Goal: Task Accomplishment & Management: Manage account settings

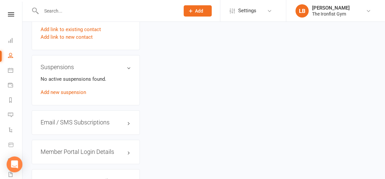
click at [137, 8] on input "text" at bounding box center [107, 10] width 136 height 9
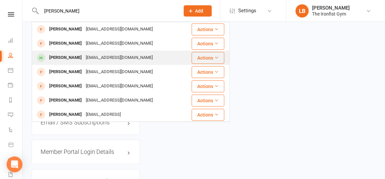
type input "[PERSON_NAME]"
click at [104, 56] on div "[EMAIL_ADDRESS][DOMAIN_NAME]" at bounding box center [119, 58] width 71 height 10
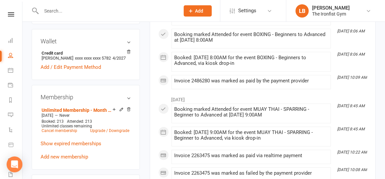
scroll to position [251, 0]
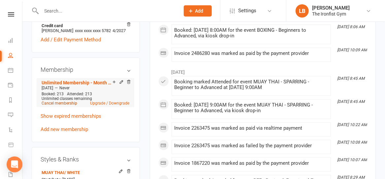
click at [64, 105] on link "Cancel membership" at bounding box center [60, 103] width 36 height 5
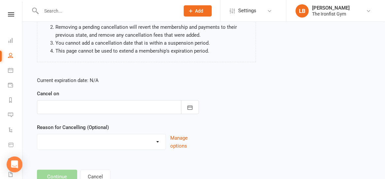
scroll to position [114, 0]
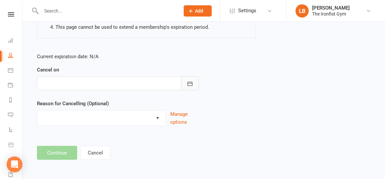
click at [189, 84] on icon "button" at bounding box center [190, 83] width 7 height 7
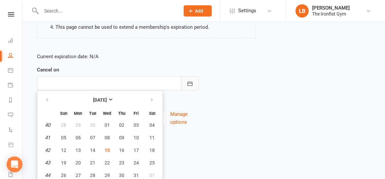
scroll to position [128, 0]
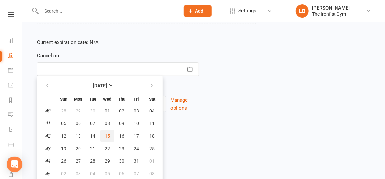
click at [108, 133] on span "15" at bounding box center [107, 135] width 5 height 5
type input "[DATE]"
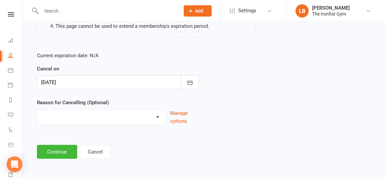
scroll to position [114, 0]
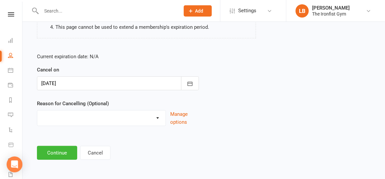
click at [78, 120] on select "Defaulted Payments Double Up with Transfer Downgrade End of PIF Term Failed Pay…" at bounding box center [101, 116] width 128 height 13
select select "9"
click at [37, 110] on select "Defaulted Payments Double Up with Transfer Downgrade End of PIF Term Failed Pay…" at bounding box center [101, 116] width 128 height 13
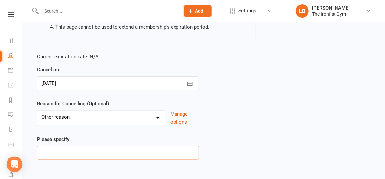
click at [54, 151] on input at bounding box center [118, 153] width 162 height 14
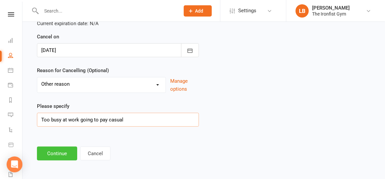
type input "Too busy at work going to pay casual"
click at [44, 154] on button "Continue" at bounding box center [57, 153] width 40 height 14
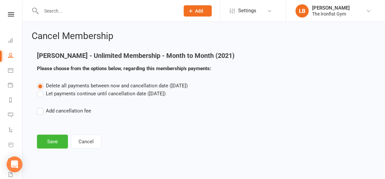
scroll to position [0, 0]
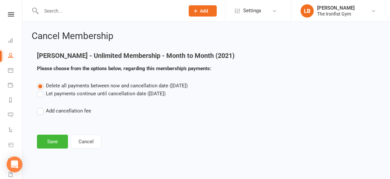
click at [65, 91] on label "Let payments continue until cancellation date ([DATE])" at bounding box center [101, 93] width 129 height 8
click at [41, 89] on input "Let payments continue until cancellation date ([DATE])" at bounding box center [39, 89] width 4 height 0
click at [48, 142] on button "Save" at bounding box center [52, 141] width 31 height 14
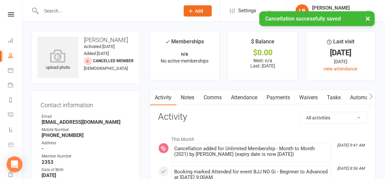
click at [7, 11] on div "× Cancellation successfully saved" at bounding box center [188, 11] width 377 height 0
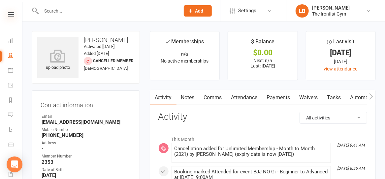
click at [10, 16] on icon at bounding box center [11, 14] width 6 height 4
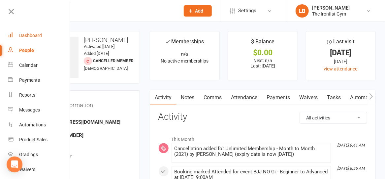
click at [31, 33] on div "Dashboard" at bounding box center [30, 35] width 23 height 5
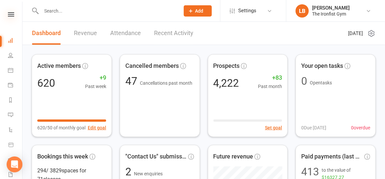
click at [8, 13] on icon at bounding box center [11, 14] width 6 height 4
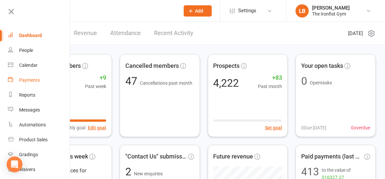
click at [28, 80] on div "Payments" at bounding box center [29, 79] width 21 height 5
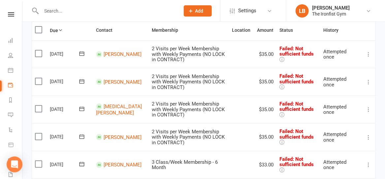
scroll to position [99, 0]
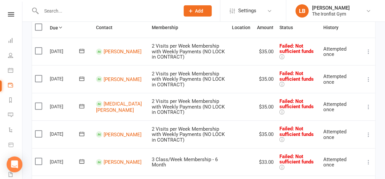
click at [368, 55] on icon at bounding box center [369, 51] width 7 height 7
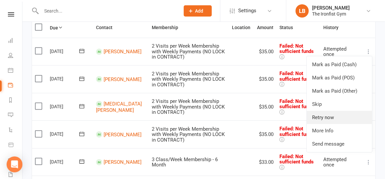
click at [334, 120] on link "Retry now" at bounding box center [339, 117] width 65 height 13
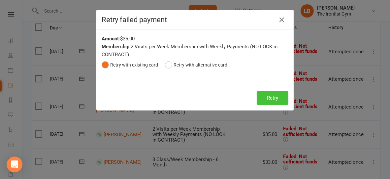
click at [262, 97] on button "Retry" at bounding box center [273, 98] width 32 height 14
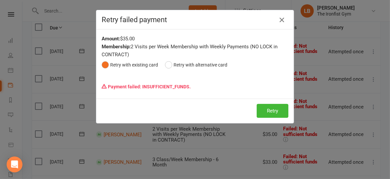
click at [284, 20] on icon "button" at bounding box center [282, 20] width 8 height 8
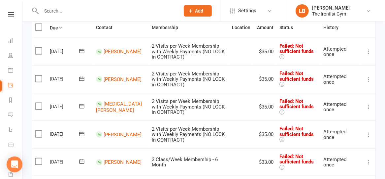
click at [368, 106] on icon at bounding box center [369, 106] width 7 height 7
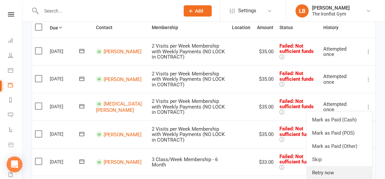
click at [319, 174] on link "Retry now" at bounding box center [339, 172] width 65 height 13
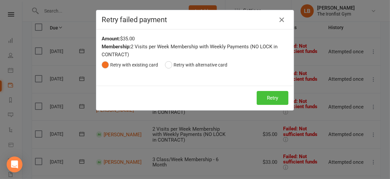
click at [262, 96] on button "Retry" at bounding box center [273, 98] width 32 height 14
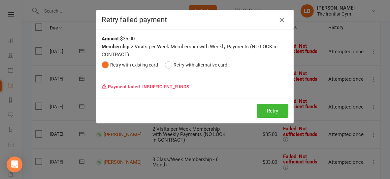
click at [279, 21] on icon "button" at bounding box center [282, 20] width 8 height 8
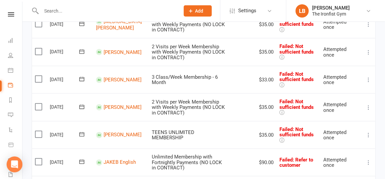
scroll to position [185, 0]
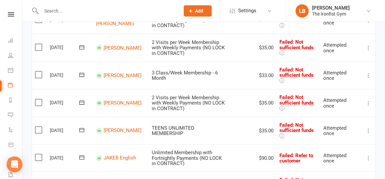
click at [368, 74] on icon at bounding box center [369, 75] width 7 height 7
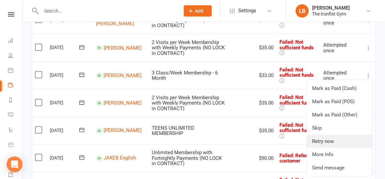
click at [325, 140] on link "Retry now" at bounding box center [339, 140] width 65 height 13
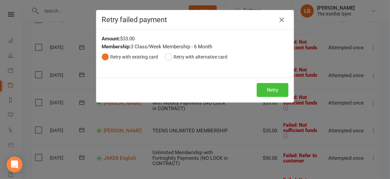
click at [272, 91] on button "Retry" at bounding box center [273, 90] width 32 height 14
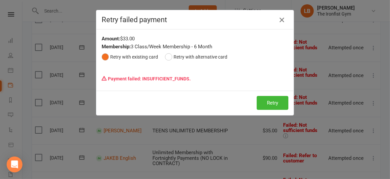
click at [280, 20] on icon "button" at bounding box center [282, 20] width 8 height 8
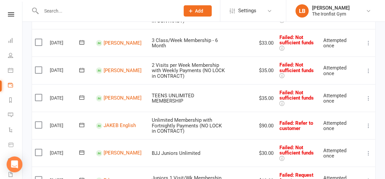
scroll to position [220, 0]
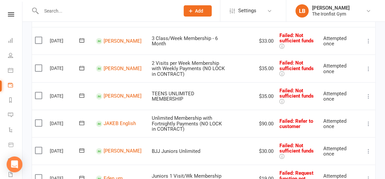
click at [368, 65] on icon at bounding box center [369, 68] width 7 height 7
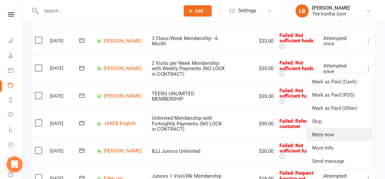
click at [324, 130] on link "Retry now" at bounding box center [339, 134] width 65 height 13
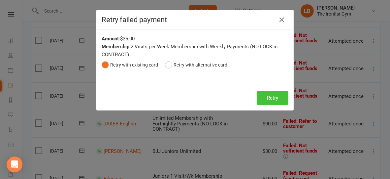
click at [267, 94] on button "Retry" at bounding box center [273, 98] width 32 height 14
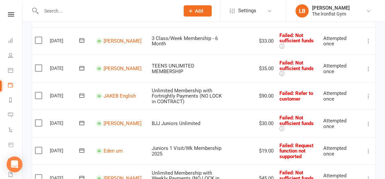
click at [369, 65] on icon at bounding box center [369, 68] width 7 height 7
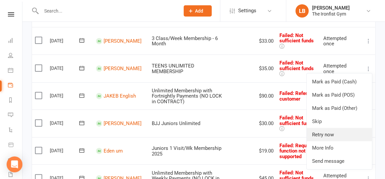
click at [323, 129] on link "Retry now" at bounding box center [339, 134] width 65 height 13
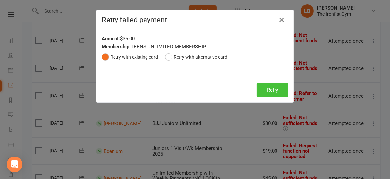
click at [273, 92] on button "Retry" at bounding box center [273, 90] width 32 height 14
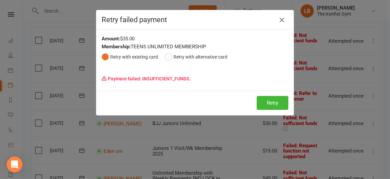
click at [279, 20] on icon "button" at bounding box center [282, 20] width 8 height 8
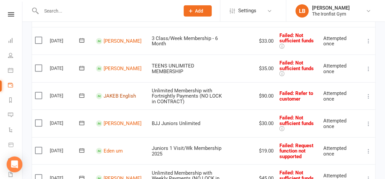
click at [104, 93] on link "JAKEB English" at bounding box center [120, 96] width 32 height 6
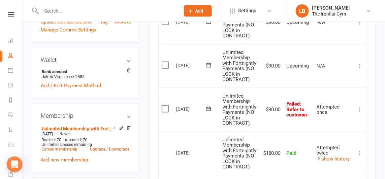
scroll to position [249, 0]
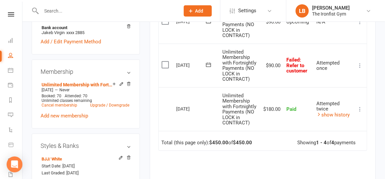
click at [210, 68] on icon at bounding box center [208, 64] width 7 height 7
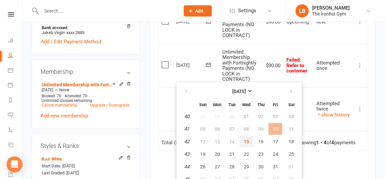
click at [247, 141] on span "15" at bounding box center [246, 141] width 5 height 5
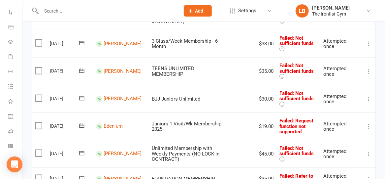
scroll to position [218, 0]
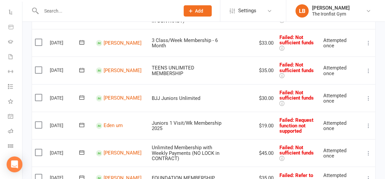
click at [369, 95] on icon at bounding box center [369, 98] width 7 height 7
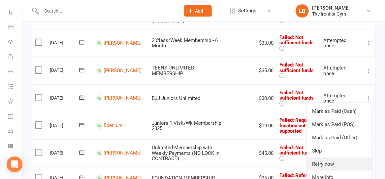
click at [320, 157] on link "Retry now" at bounding box center [339, 163] width 65 height 13
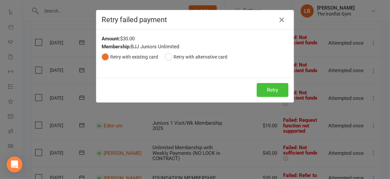
click at [273, 93] on button "Retry" at bounding box center [273, 90] width 32 height 14
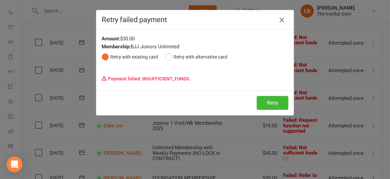
click at [280, 19] on icon "button" at bounding box center [282, 20] width 8 height 8
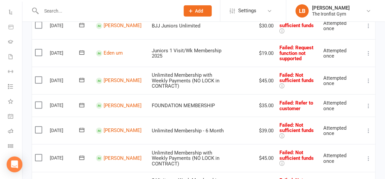
scroll to position [294, 0]
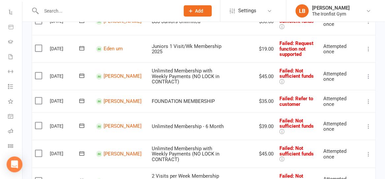
click at [369, 73] on icon at bounding box center [369, 76] width 7 height 7
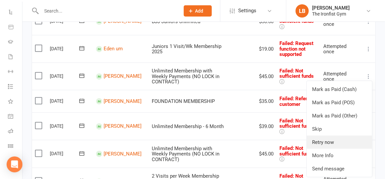
click at [328, 135] on link "Retry now" at bounding box center [339, 141] width 65 height 13
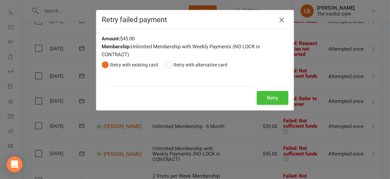
click at [269, 96] on button "Retry" at bounding box center [273, 98] width 32 height 14
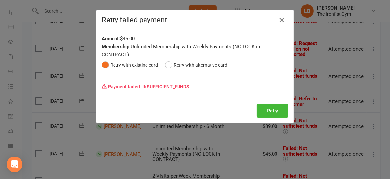
click at [279, 18] on icon "button" at bounding box center [282, 20] width 8 height 8
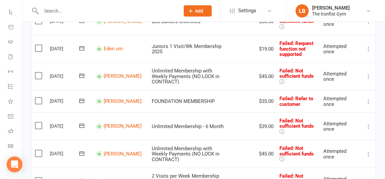
click at [368, 123] on icon at bounding box center [369, 126] width 7 height 7
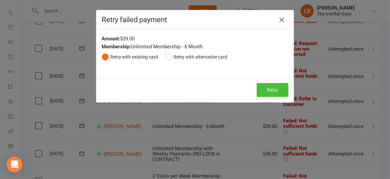
click at [269, 84] on button "Retry" at bounding box center [273, 90] width 32 height 14
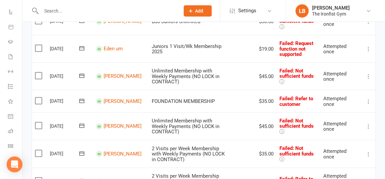
click at [369, 123] on icon at bounding box center [369, 126] width 7 height 7
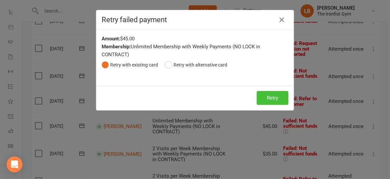
click at [269, 95] on button "Retry" at bounding box center [273, 98] width 32 height 14
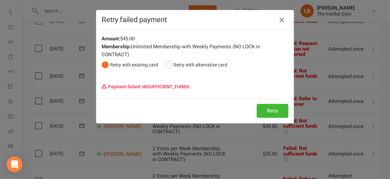
click at [279, 18] on icon "button" at bounding box center [282, 20] width 8 height 8
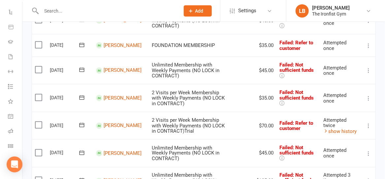
scroll to position [350, 0]
click at [104, 123] on link "[PERSON_NAME]" at bounding box center [123, 126] width 38 height 6
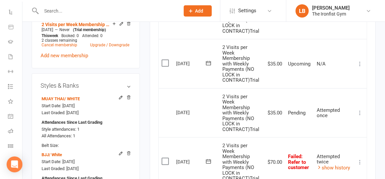
scroll to position [364, 0]
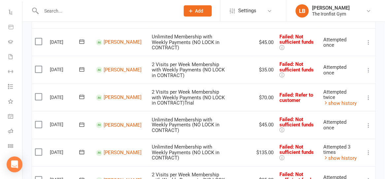
scroll to position [378, 0]
click at [116, 122] on link "[PERSON_NAME]" at bounding box center [123, 125] width 38 height 6
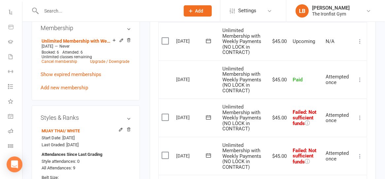
scroll to position [298, 0]
